Goal: Transaction & Acquisition: Obtain resource

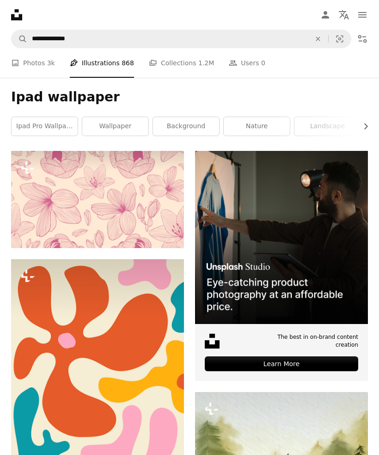
scroll to position [7247, 0]
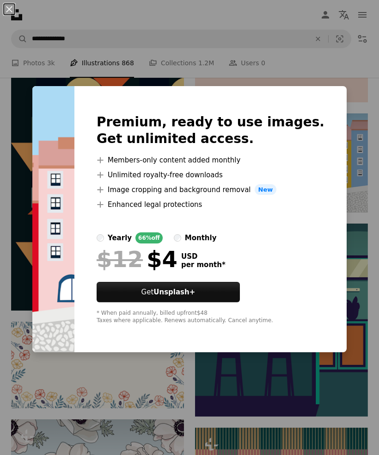
click at [361, 339] on div "An X shape Premium, ready to use images. Get unlimited access. A plus sign Memb…" at bounding box center [189, 227] width 379 height 455
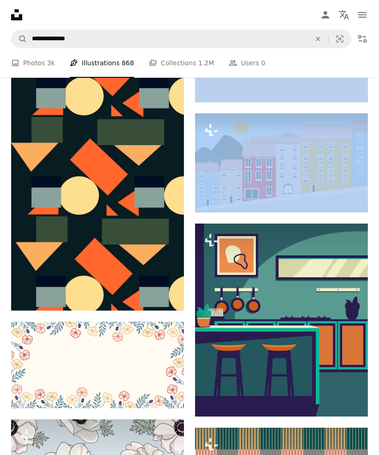
click at [329, 168] on img at bounding box center [281, 162] width 173 height 99
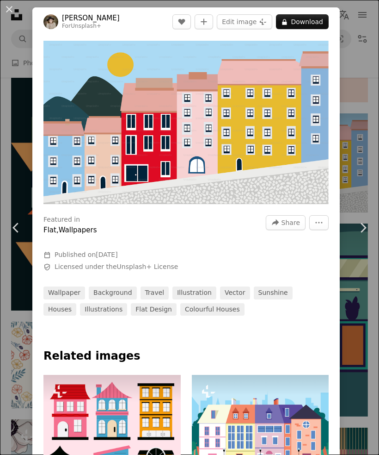
click at [218, 235] on div "Featured in Flat , Wallpapers" at bounding box center [148, 225] width 211 height 20
click at [230, 245] on div at bounding box center [186, 243] width 286 height 15
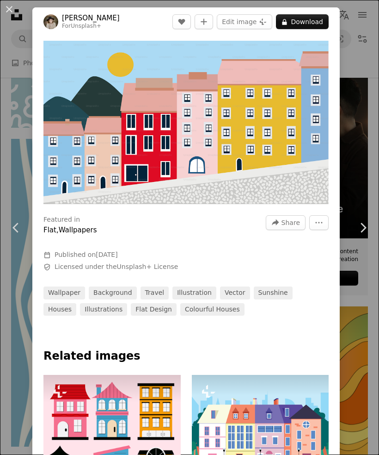
click at [15, 7] on button "An X shape" at bounding box center [9, 9] width 11 height 11
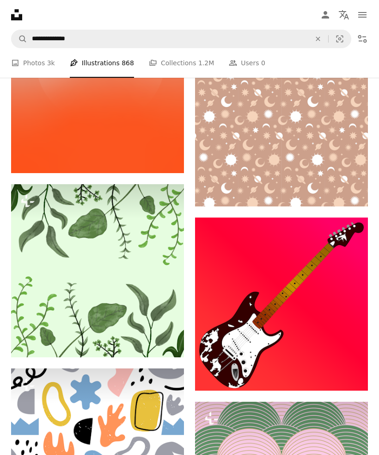
scroll to position [6162, 0]
